Goal: Task Accomplishment & Management: Complete application form

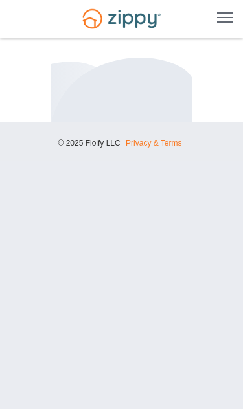
scroll to position [1, 0]
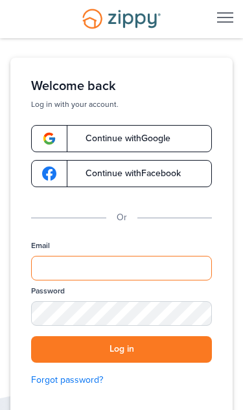
click at [192, 256] on input "Email" at bounding box center [121, 268] width 181 height 25
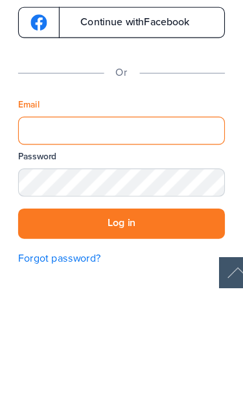
type input "**********"
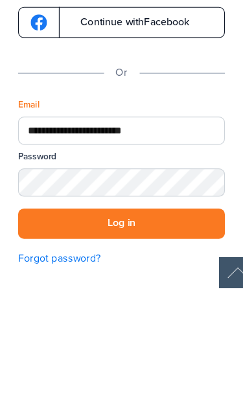
click at [106, 337] on button "Log in" at bounding box center [121, 350] width 181 height 27
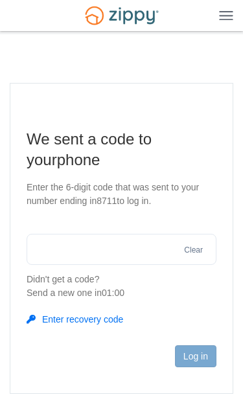
scroll to position [135, 16]
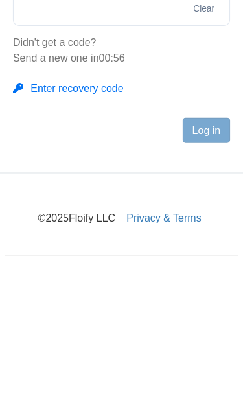
click at [78, 127] on input "text" at bounding box center [122, 142] width 190 height 31
click at [83, 127] on input "text" at bounding box center [122, 142] width 190 height 31
click at [82, 127] on input "text" at bounding box center [122, 142] width 190 height 31
click at [77, 127] on input "text" at bounding box center [122, 142] width 190 height 31
click at [134, 127] on input "text" at bounding box center [122, 142] width 190 height 31
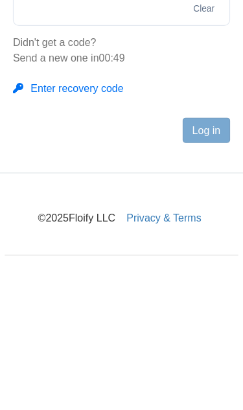
click at [121, 127] on input "text" at bounding box center [122, 142] width 190 height 31
click at [122, 127] on input "text" at bounding box center [122, 142] width 190 height 31
click at [141, 127] on input "text" at bounding box center [122, 142] width 190 height 31
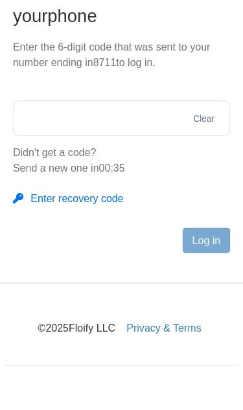
click at [155, 151] on input "text" at bounding box center [122, 166] width 190 height 31
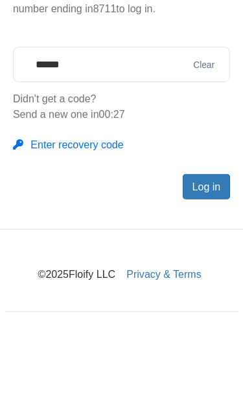
click at [183, 262] on button "Log in" at bounding box center [195, 273] width 41 height 22
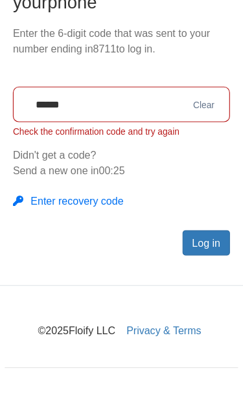
scroll to position [107, 0]
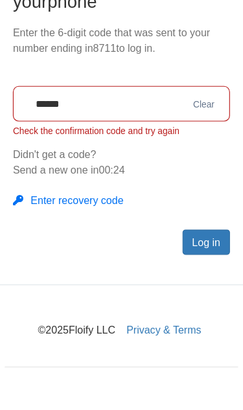
click at [150, 127] on input "******" at bounding box center [122, 142] width 190 height 31
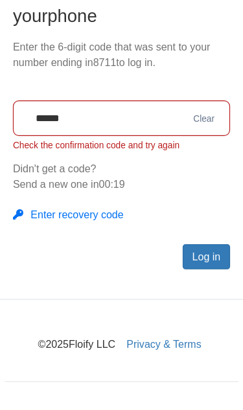
type input "******"
click at [191, 253] on button "Log in" at bounding box center [195, 264] width 41 height 22
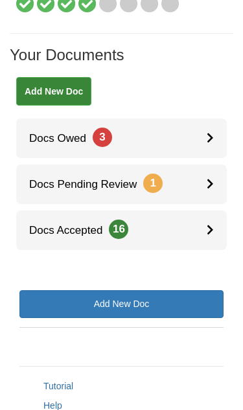
scroll to position [219, 0]
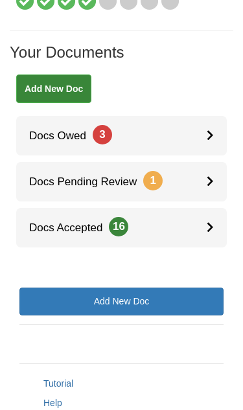
click at [210, 130] on icon at bounding box center [210, 135] width 7 height 11
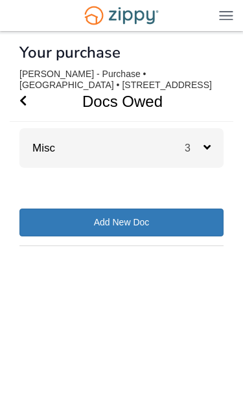
click at [209, 145] on icon at bounding box center [206, 147] width 7 height 12
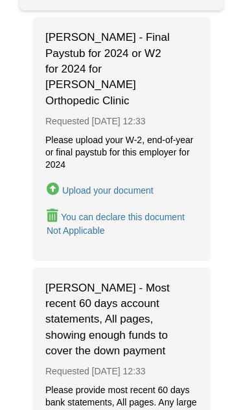
scroll to position [165, 0]
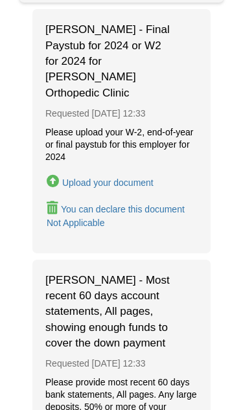
click at [83, 178] on div "Upload your document" at bounding box center [107, 183] width 91 height 10
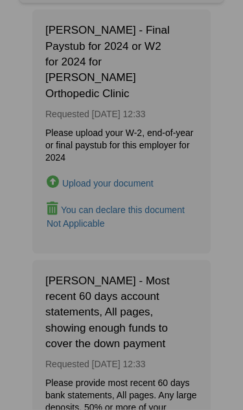
scroll to position [165, 0]
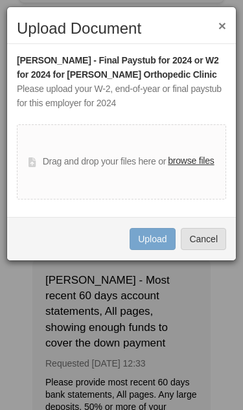
click at [194, 157] on label "browse files" at bounding box center [191, 161] width 46 height 14
click at [0, 0] on input "browse files" at bounding box center [0, 0] width 0 height 0
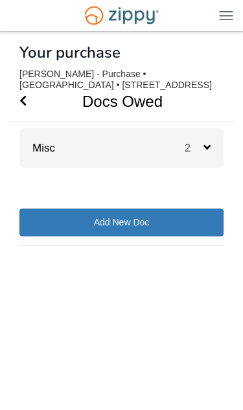
scroll to position [31, 0]
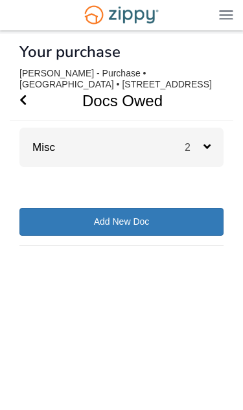
click at [204, 141] on icon at bounding box center [206, 147] width 7 height 12
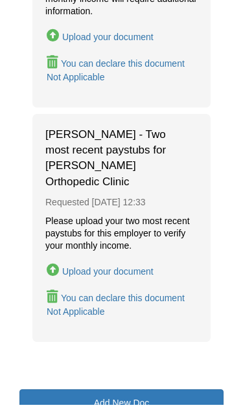
scroll to position [353, 0]
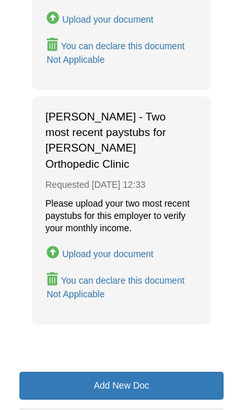
click at [148, 251] on div "Upload your document" at bounding box center [107, 254] width 91 height 10
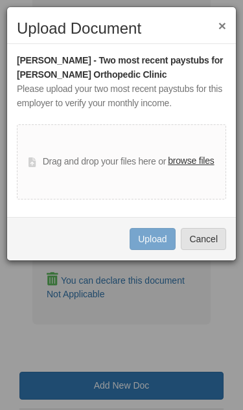
click at [195, 157] on label "browse files" at bounding box center [191, 161] width 46 height 14
click at [0, 0] on input "browse files" at bounding box center [0, 0] width 0 height 0
click at [201, 154] on label "browse files" at bounding box center [191, 161] width 46 height 14
click at [0, 0] on input "browse files" at bounding box center [0, 0] width 0 height 0
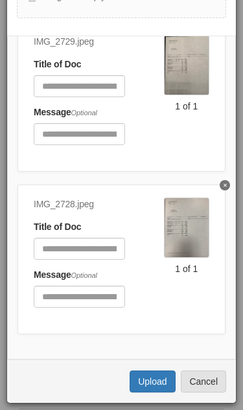
scroll to position [146, 0]
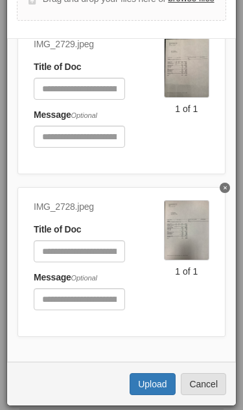
click at [159, 378] on button "Upload" at bounding box center [152, 384] width 45 height 22
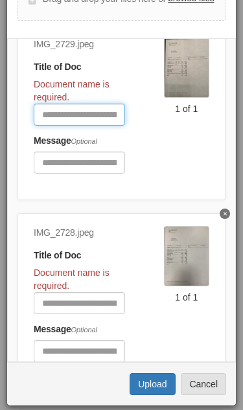
click at [49, 115] on input "Document Title" at bounding box center [79, 115] width 91 height 22
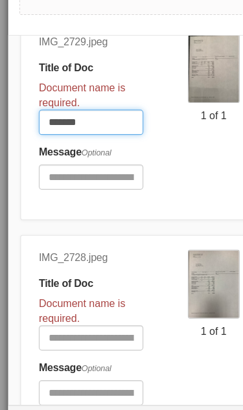
type input "*******"
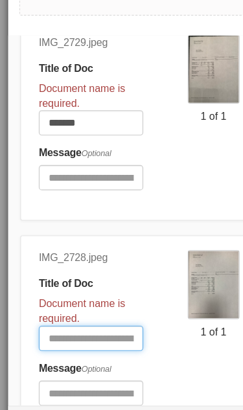
click at [47, 292] on input "Document Title" at bounding box center [79, 303] width 91 height 22
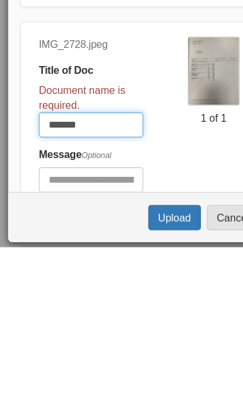
type input "*******"
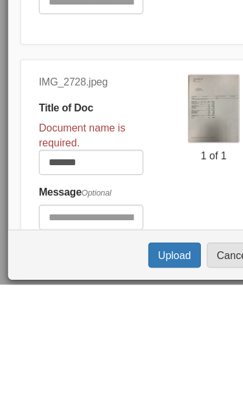
scroll to position [386, 0]
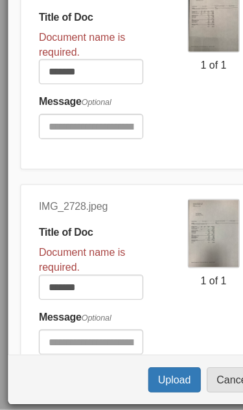
click at [151, 373] on button "Upload" at bounding box center [152, 384] width 45 height 22
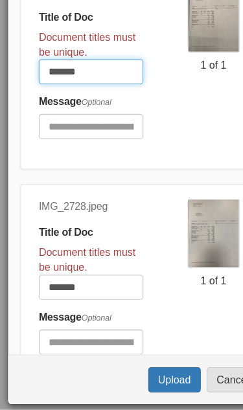
click at [89, 104] on input "*******" at bounding box center [79, 115] width 91 height 22
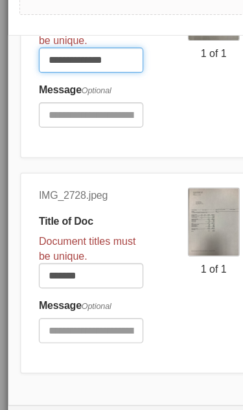
scroll to position [110, 0]
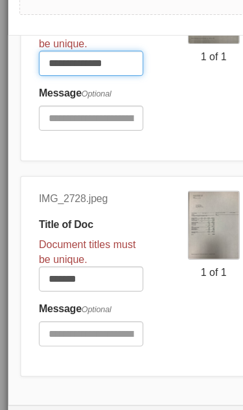
type input "**********"
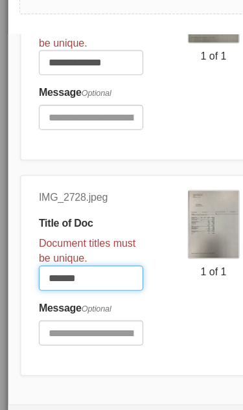
click at [109, 240] on input "*******" at bounding box center [79, 251] width 91 height 22
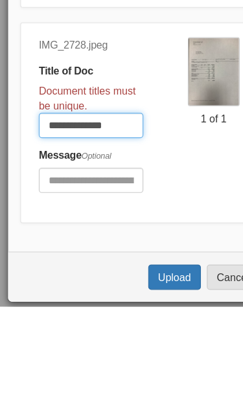
type input "**********"
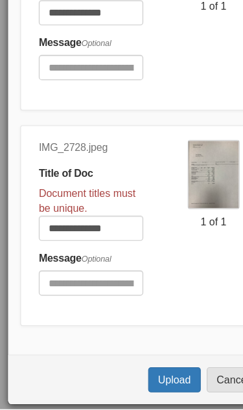
click at [158, 373] on button "Upload" at bounding box center [152, 384] width 45 height 22
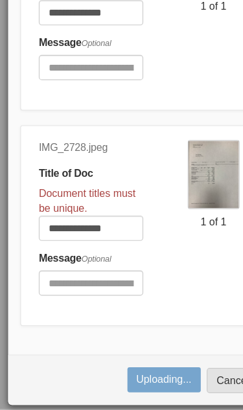
scroll to position [58, 0]
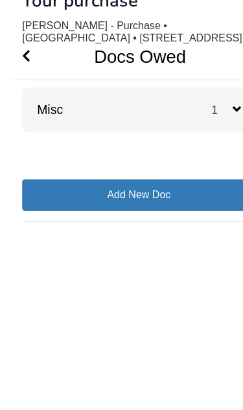
scroll to position [30, 0]
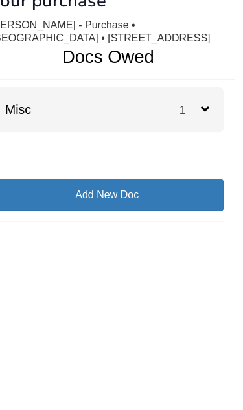
click at [185, 128] on div "1" at bounding box center [204, 148] width 39 height 40
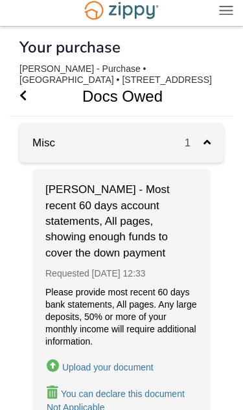
scroll to position [0, 0]
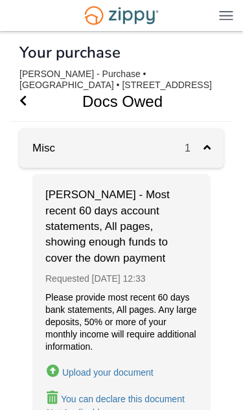
click at [231, 18] on img at bounding box center [226, 15] width 14 height 10
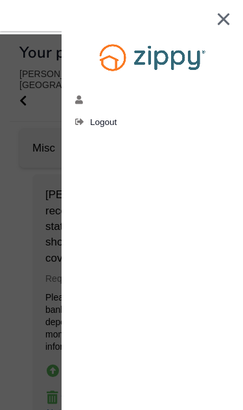
click at [227, 13] on img at bounding box center [223, 19] width 13 height 12
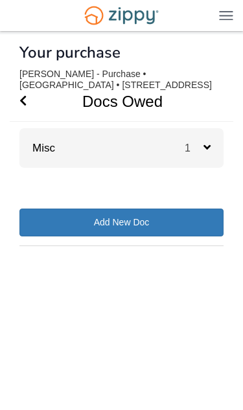
click at [210, 151] on icon at bounding box center [206, 147] width 7 height 12
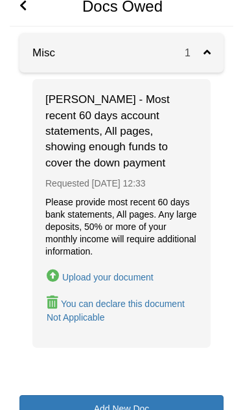
scroll to position [98, 0]
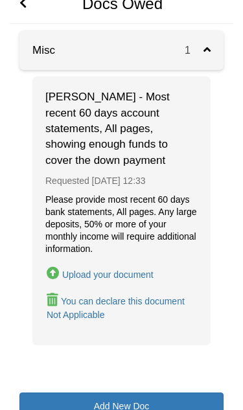
click at [5, 240] on body "terrimessina65@icloud.com Logout" at bounding box center [121, 185] width 243 height 566
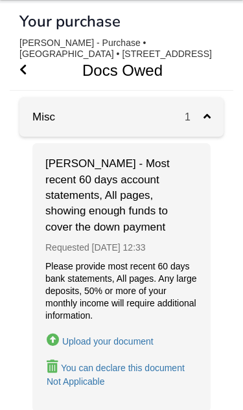
scroll to position [0, 0]
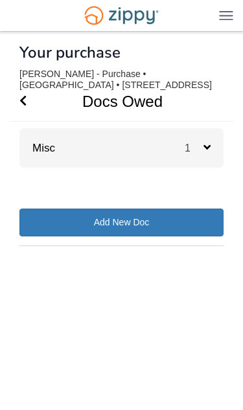
click at [209, 148] on icon at bounding box center [206, 147] width 7 height 12
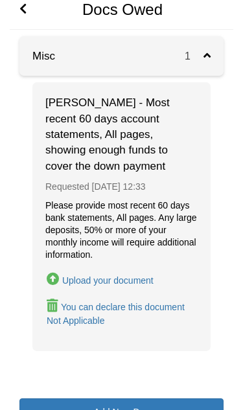
scroll to position [98, 0]
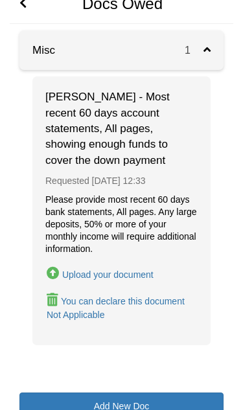
click at [150, 273] on div "Upload your document" at bounding box center [107, 275] width 91 height 10
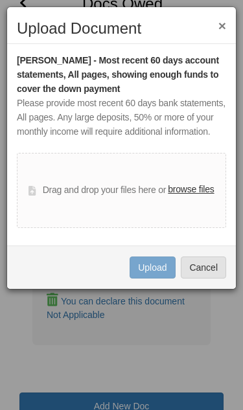
click at [205, 197] on label "browse files" at bounding box center [191, 190] width 46 height 14
click at [0, 0] on input "browse files" at bounding box center [0, 0] width 0 height 0
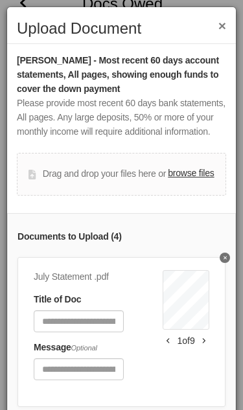
scroll to position [0, 0]
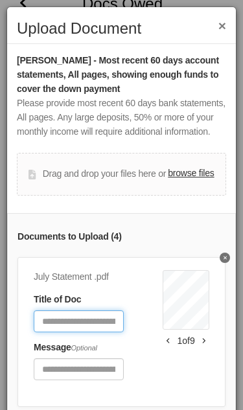
click at [54, 327] on input "Document Title" at bounding box center [79, 321] width 90 height 22
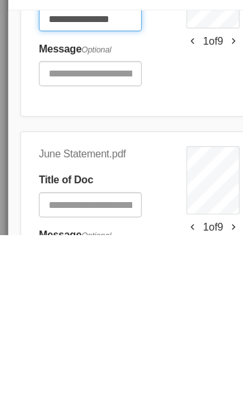
scroll to position [104, 0]
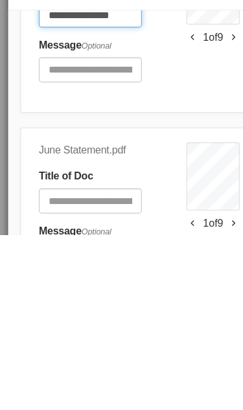
type input "**********"
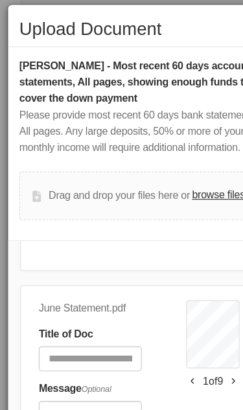
scroll to position [169, 0]
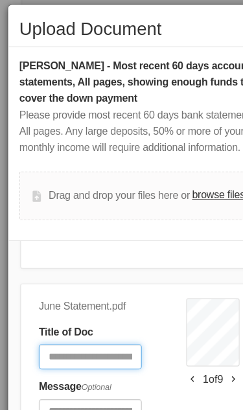
click at [106, 317] on input "Document Title" at bounding box center [79, 315] width 90 height 22
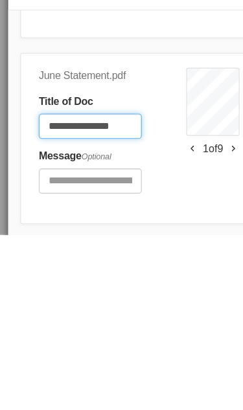
type input "**********"
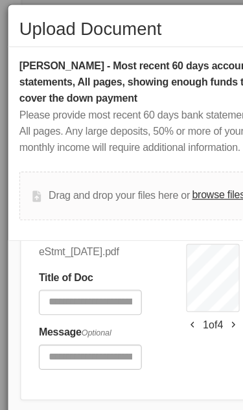
scroll to position [379, 0]
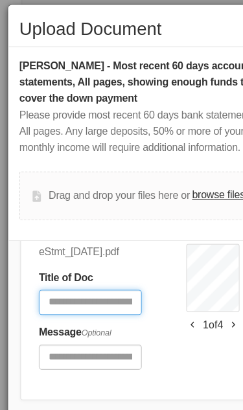
click at [43, 269] on input "Document Title" at bounding box center [79, 268] width 90 height 22
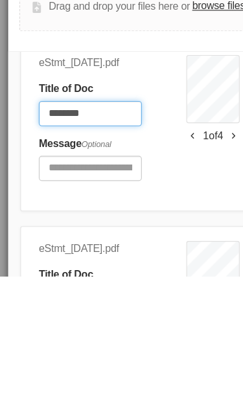
type input "********"
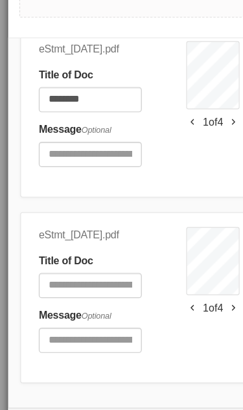
scroll to position [187, 0]
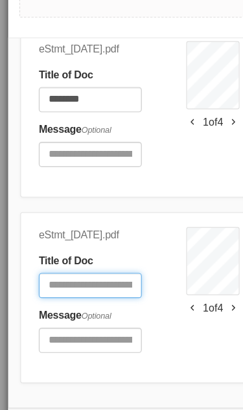
click at [51, 242] on input "Document Title" at bounding box center [79, 253] width 90 height 22
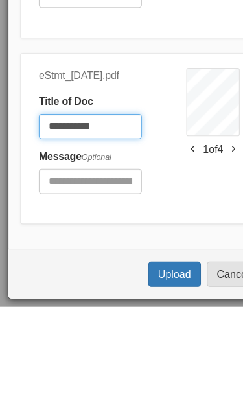
type input "**********"
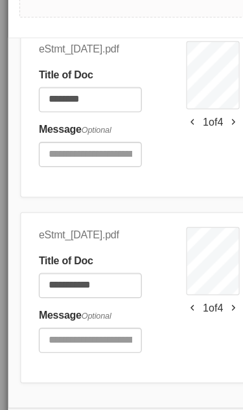
click at [159, 379] on button "Upload" at bounding box center [152, 382] width 45 height 22
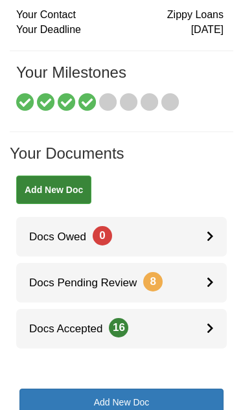
scroll to position [124, 0]
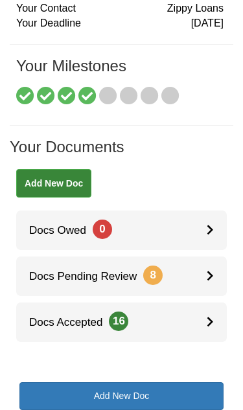
click at [214, 274] on div at bounding box center [217, 277] width 20 height 40
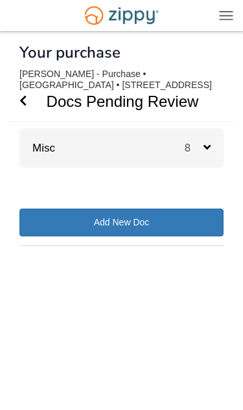
click at [205, 153] on icon at bounding box center [206, 147] width 7 height 12
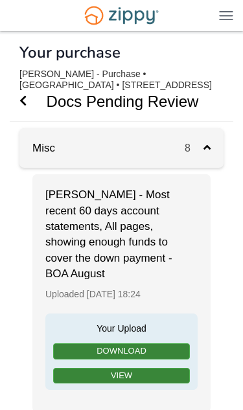
click at [224, 14] on img at bounding box center [226, 15] width 14 height 10
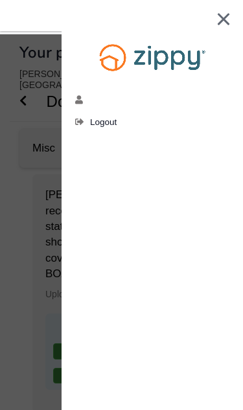
click at [220, 19] on img at bounding box center [223, 19] width 13 height 12
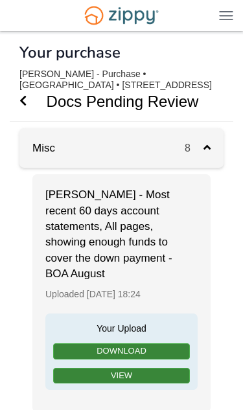
click at [25, 91] on span "Go Back" at bounding box center [22, 102] width 7 height 40
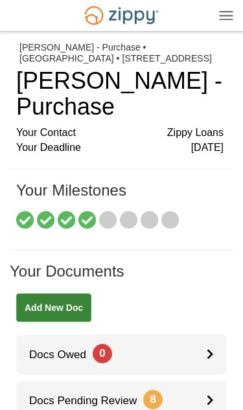
click at [233, 17] on img at bounding box center [226, 15] width 14 height 10
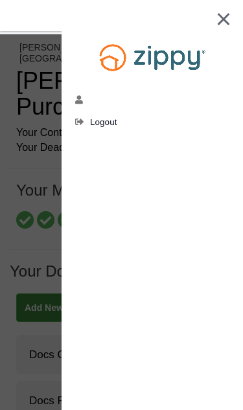
click at [110, 119] on span "Logout" at bounding box center [103, 122] width 27 height 10
